Goal: Task Accomplishment & Management: Complete application form

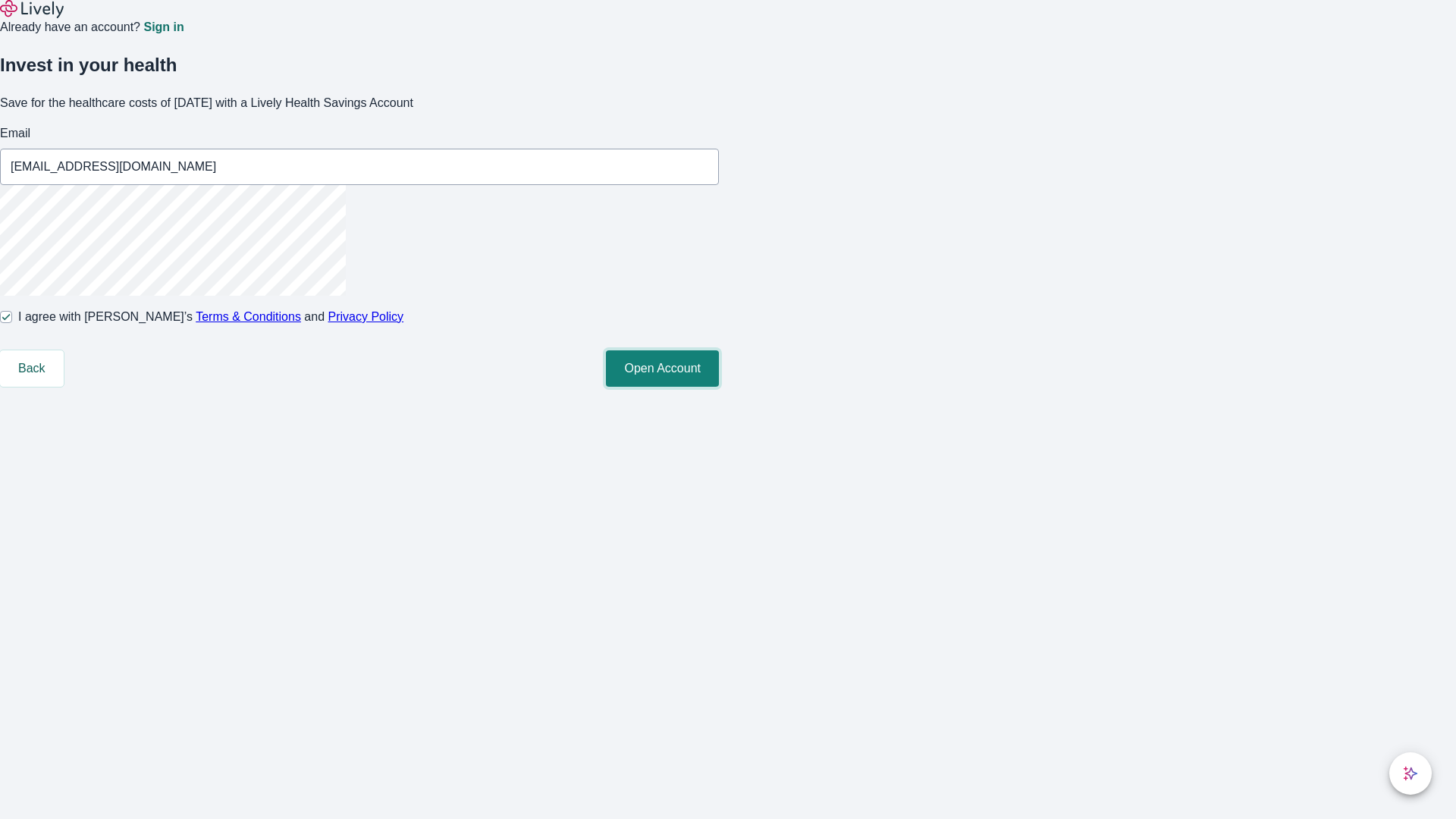
click at [719, 387] on button "Open Account" at bounding box center [663, 369] width 113 height 37
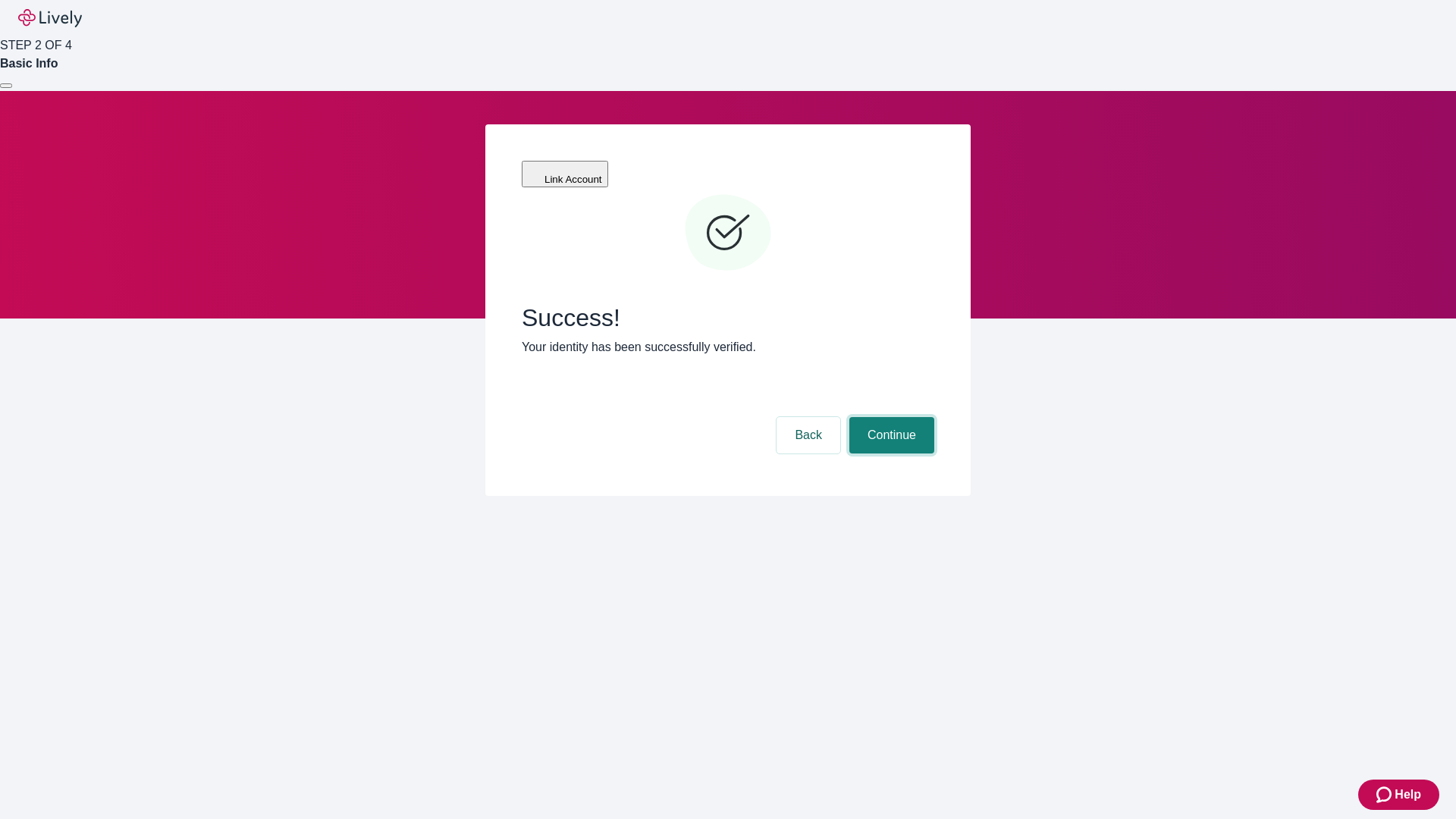
click at [890, 417] on button "Continue" at bounding box center [892, 435] width 85 height 37
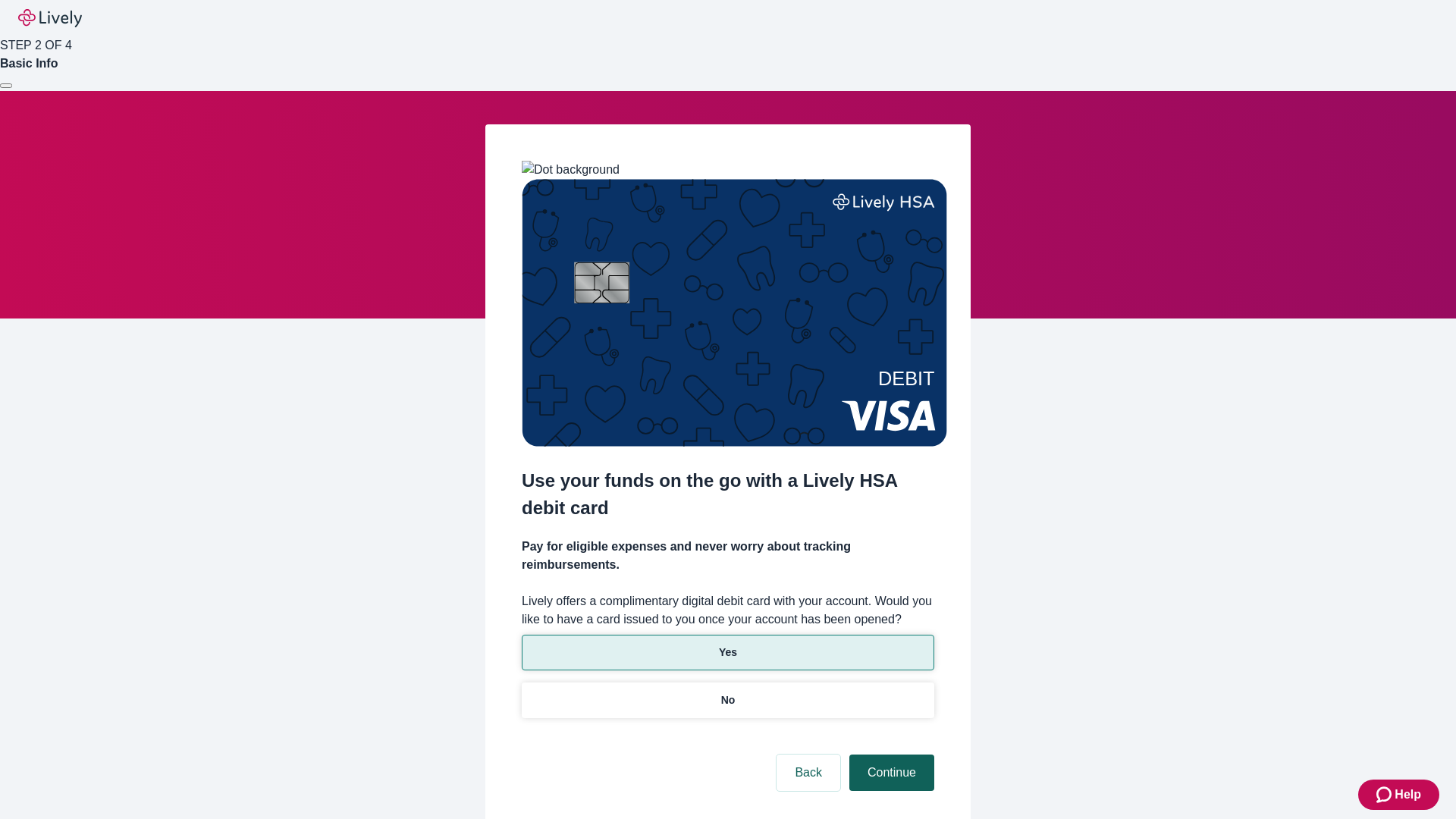
click at [728, 645] on p "Yes" at bounding box center [728, 653] width 18 height 16
click at [890, 755] on button "Continue" at bounding box center [892, 773] width 85 height 37
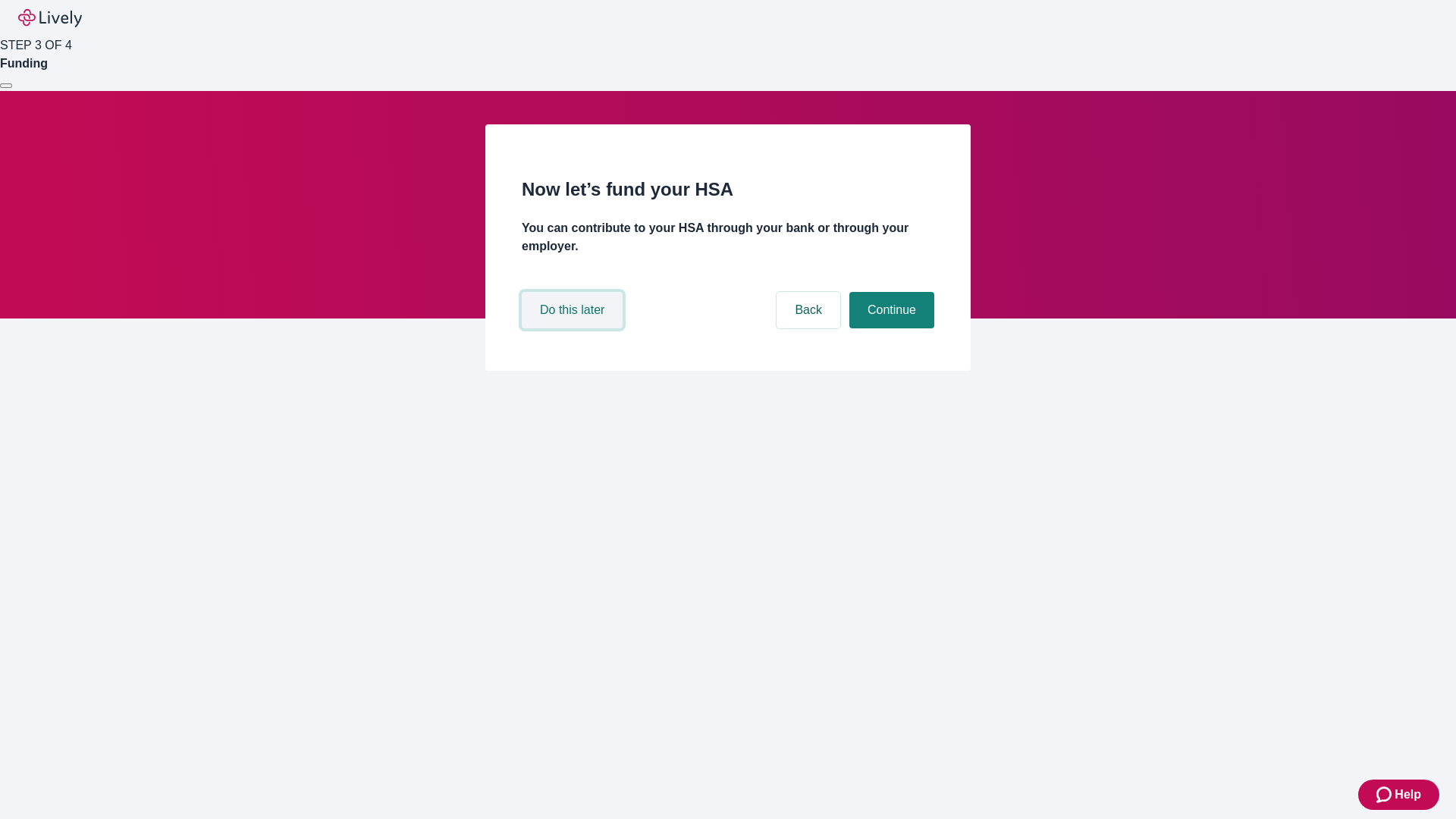
click at [574, 329] on button "Do this later" at bounding box center [572, 310] width 101 height 37
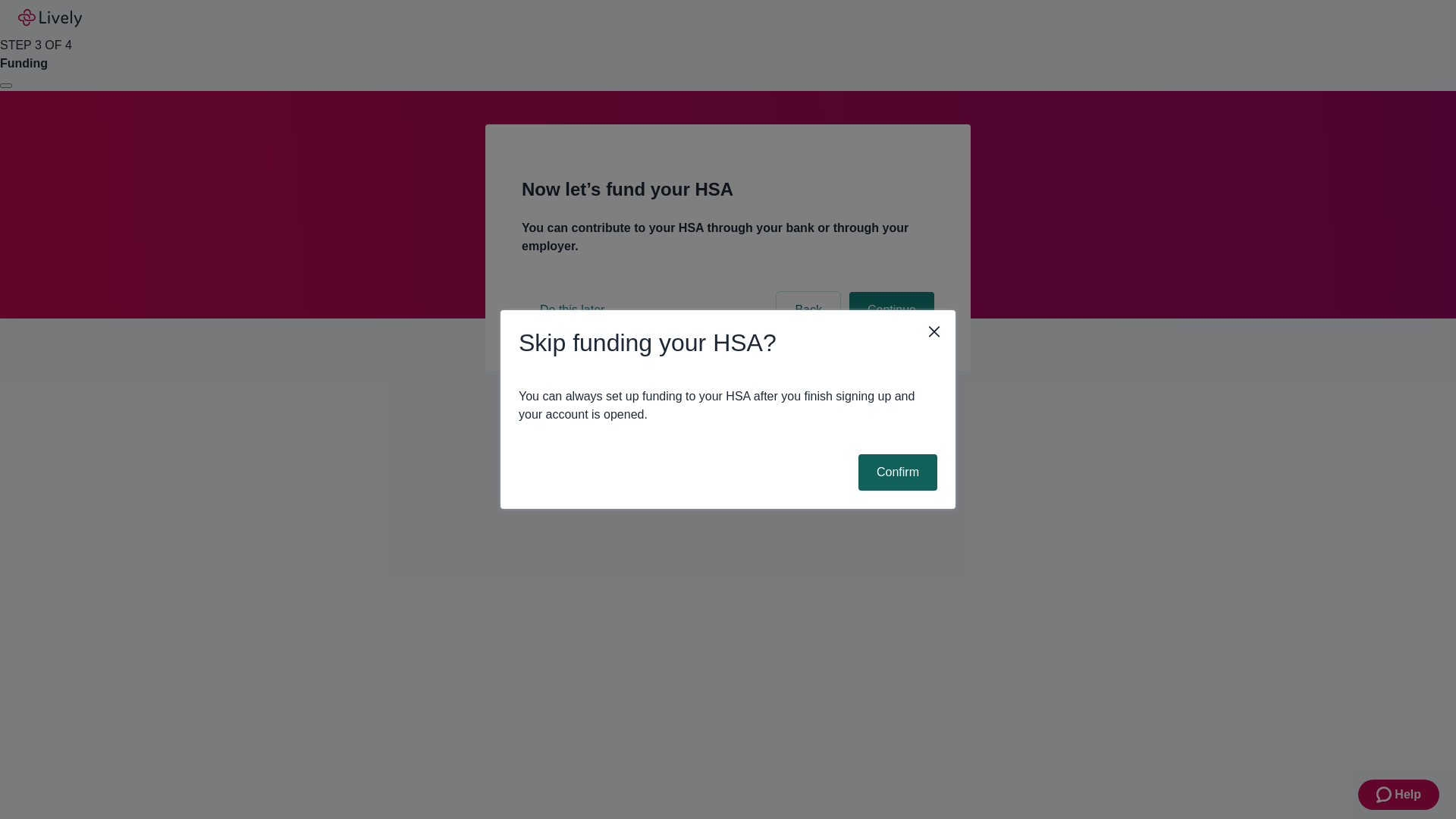
click at [896, 473] on button "Confirm" at bounding box center [897, 473] width 79 height 37
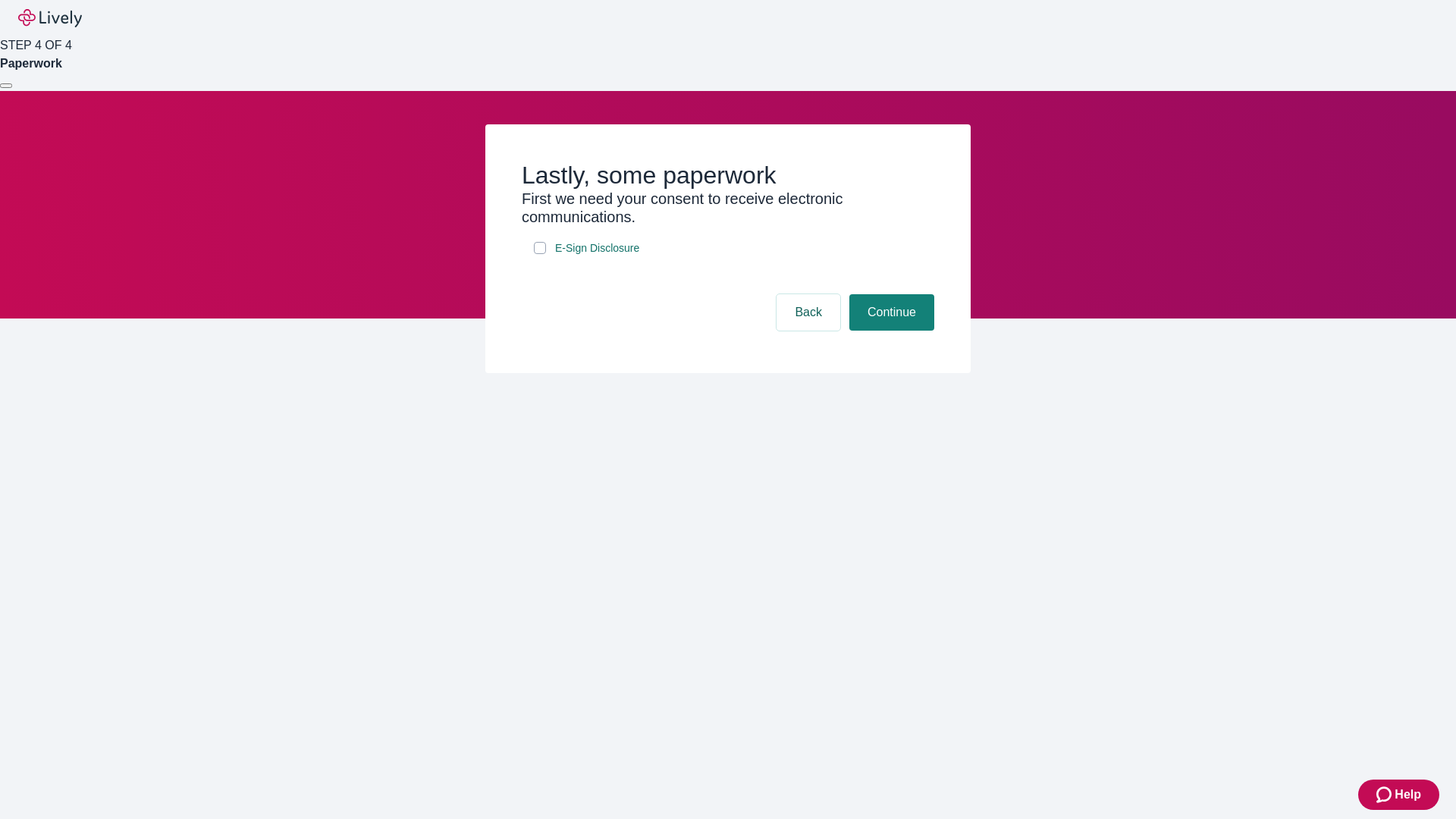
click at [540, 254] on input "E-Sign Disclosure" at bounding box center [539, 248] width 12 height 12
checkbox input "true"
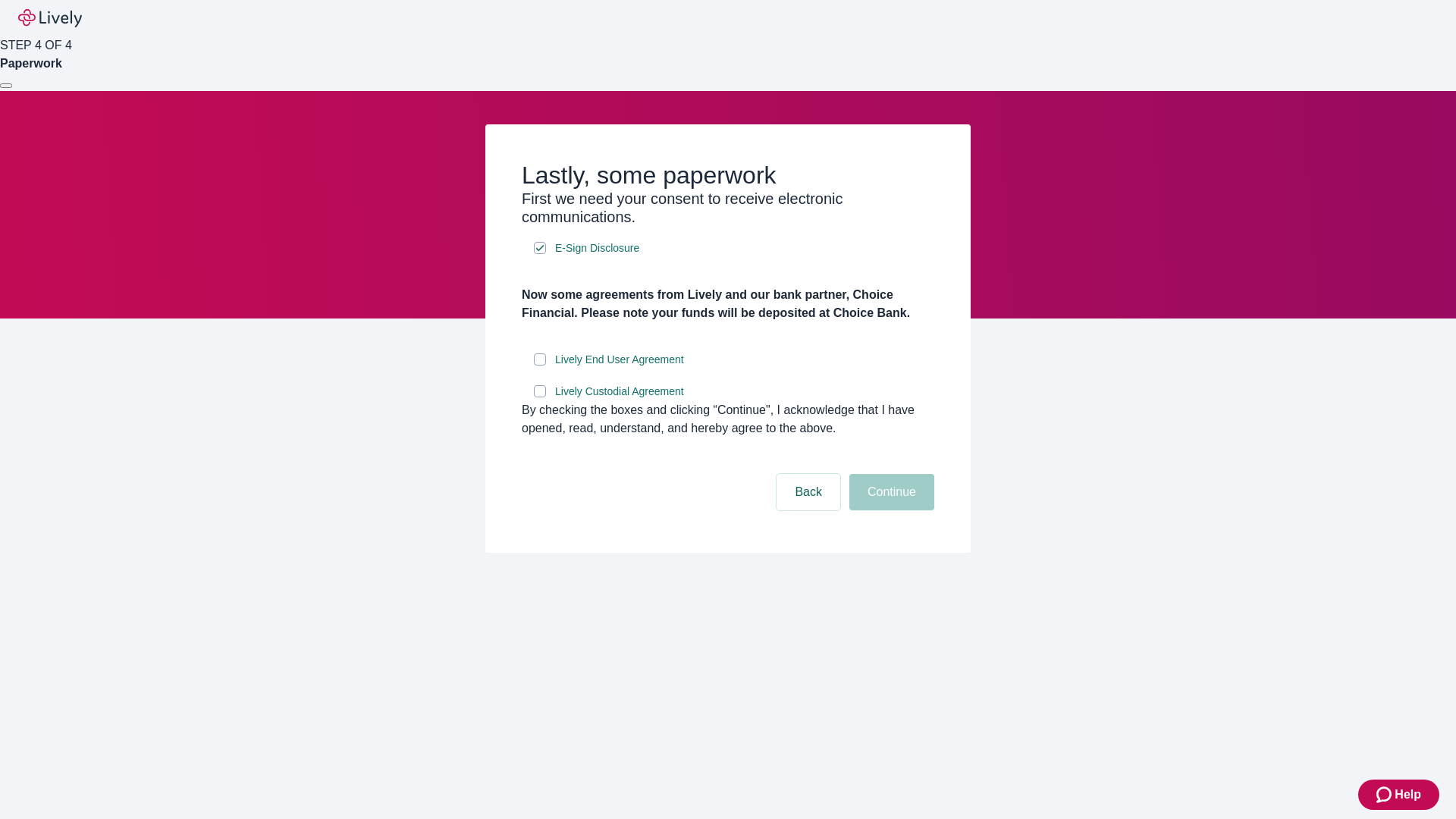
click at [540, 365] on input "Lively End User Agreement" at bounding box center [539, 360] width 12 height 12
checkbox input "true"
click at [540, 397] on input "Lively Custodial Agreement" at bounding box center [539, 391] width 12 height 12
checkbox input "true"
click at [890, 510] on button "Continue" at bounding box center [892, 492] width 85 height 37
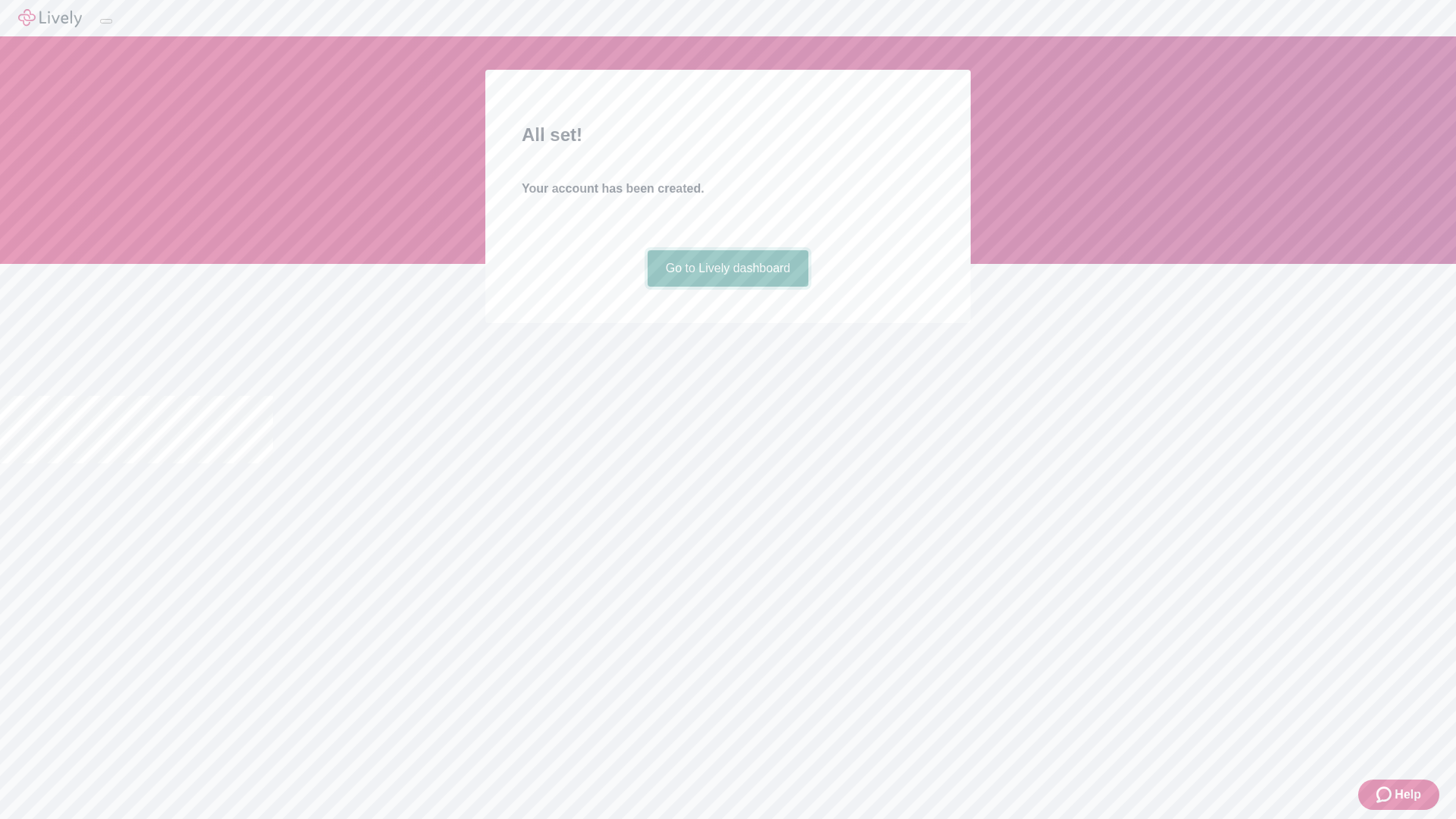
click at [728, 286] on link "Go to Lively dashboard" at bounding box center [728, 269] width 162 height 37
